Goal: Find specific page/section: Find specific page/section

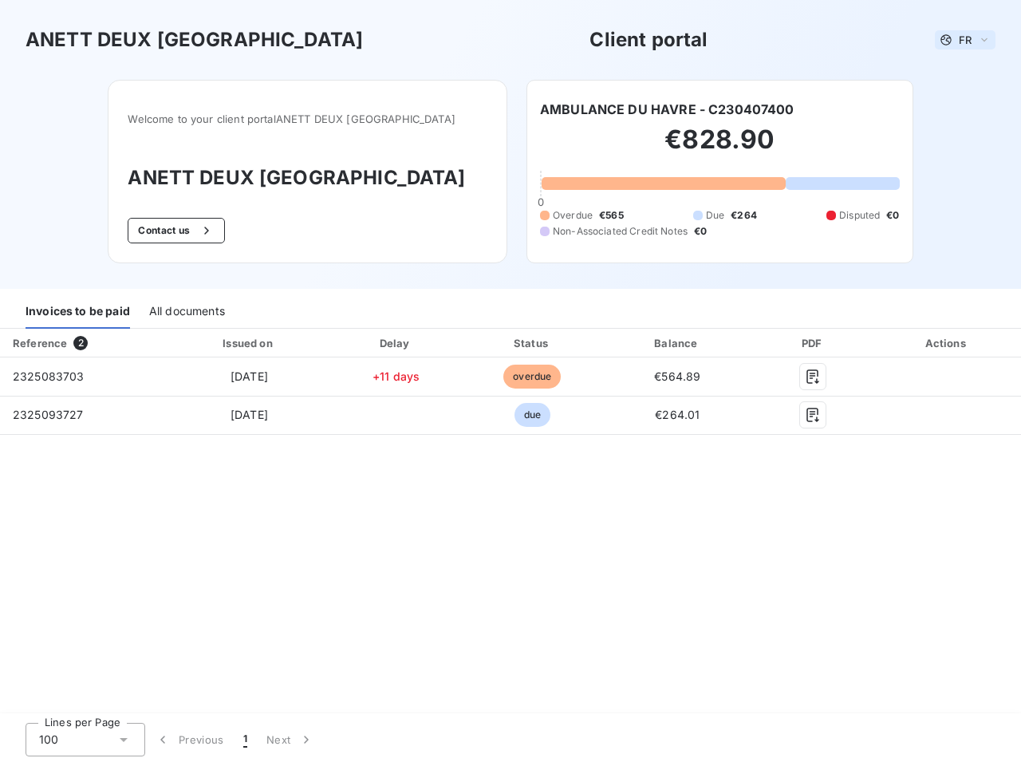
click at [964, 40] on span "FR" at bounding box center [965, 39] width 13 height 13
click at [208, 230] on button "Contact us" at bounding box center [176, 231] width 96 height 26
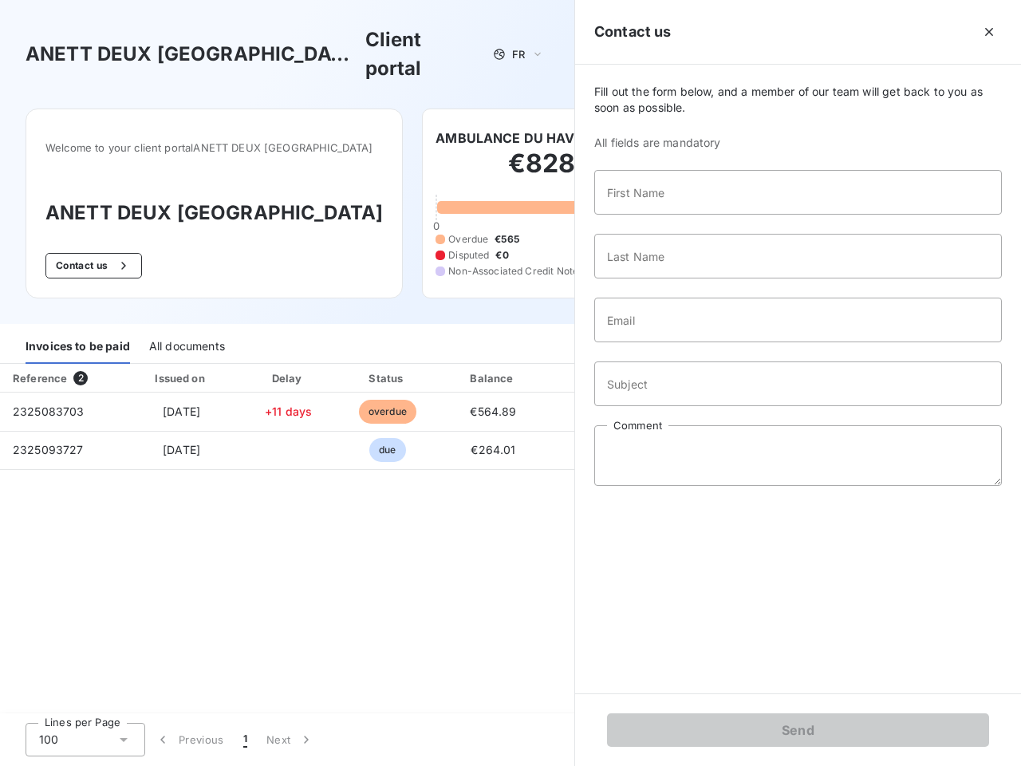
click at [77, 330] on div "Invoices to be paid" at bounding box center [78, 346] width 104 height 33
click at [183, 330] on div "All documents" at bounding box center [187, 346] width 76 height 33
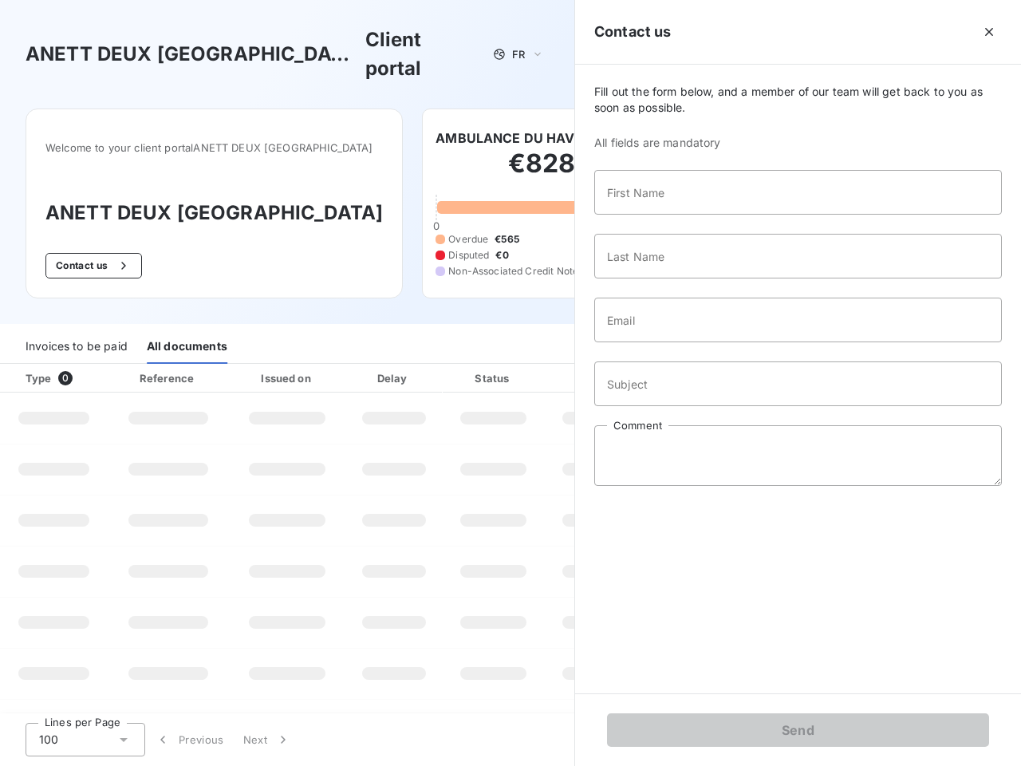
click at [83, 364] on th "Type 0" at bounding box center [54, 378] width 108 height 29
click at [248, 364] on th "Issued on" at bounding box center [287, 378] width 116 height 29
click at [396, 364] on th "Delay" at bounding box center [393, 378] width 97 height 29
